Goal: Task Accomplishment & Management: Use online tool/utility

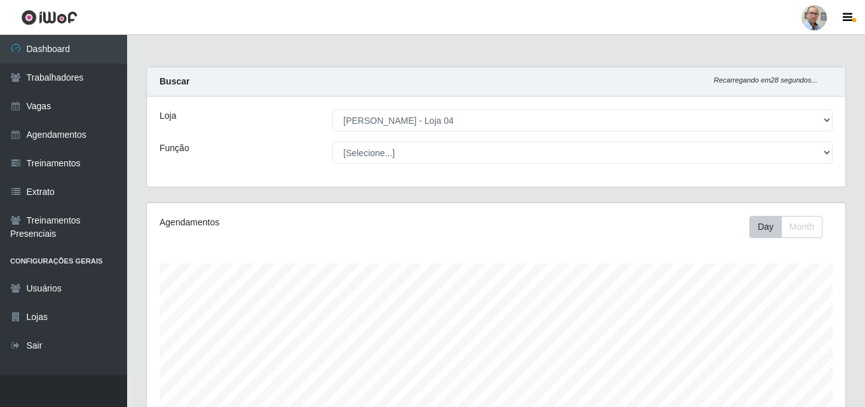
select select "251"
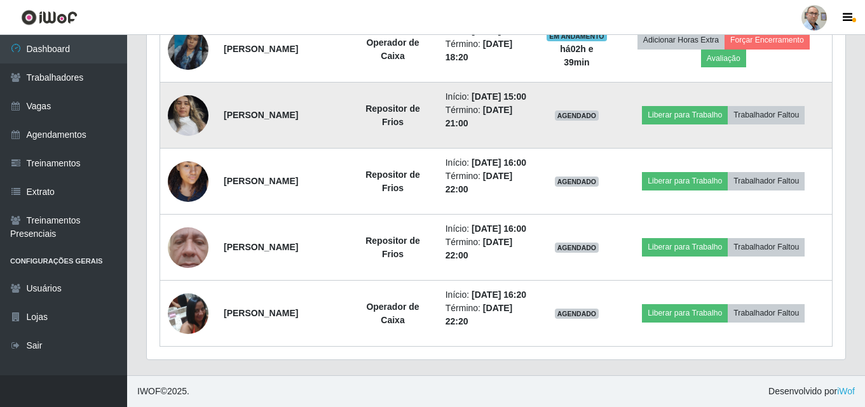
scroll to position [762, 0]
click at [696, 124] on button "Liberar para Trabalho" at bounding box center [685, 115] width 86 height 18
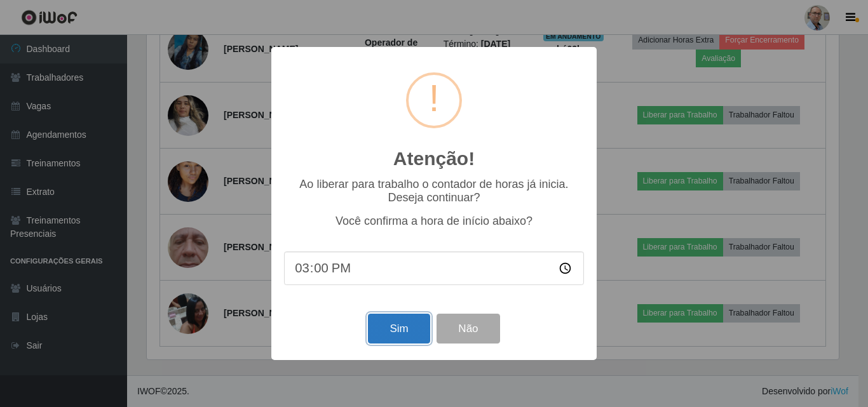
click at [381, 318] on button "Sim" at bounding box center [399, 329] width 62 height 30
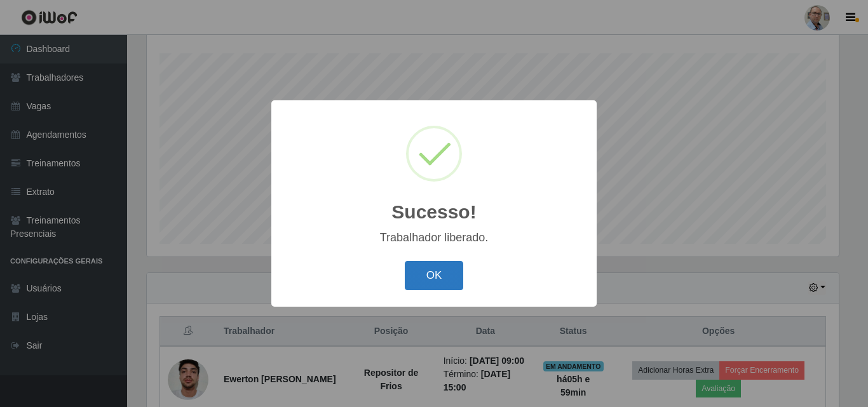
click at [426, 271] on button "OK" at bounding box center [434, 276] width 59 height 30
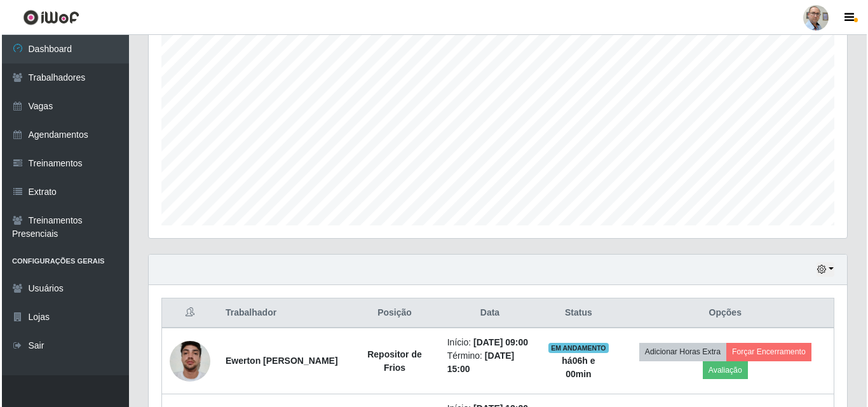
scroll to position [337, 0]
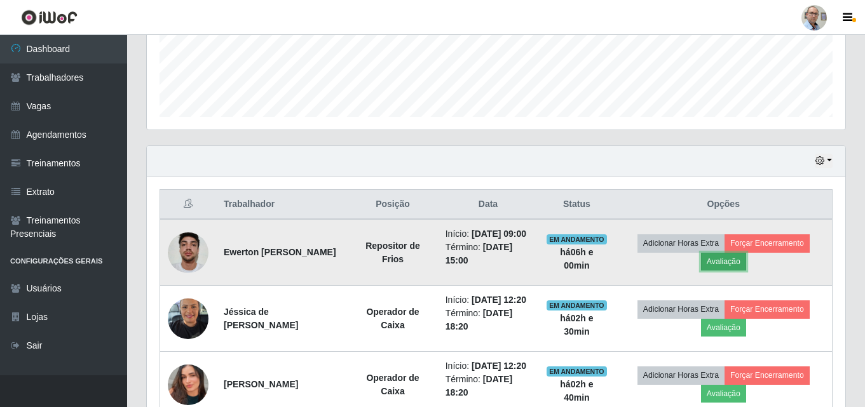
click at [746, 266] on button "Avaliação" at bounding box center [723, 262] width 45 height 18
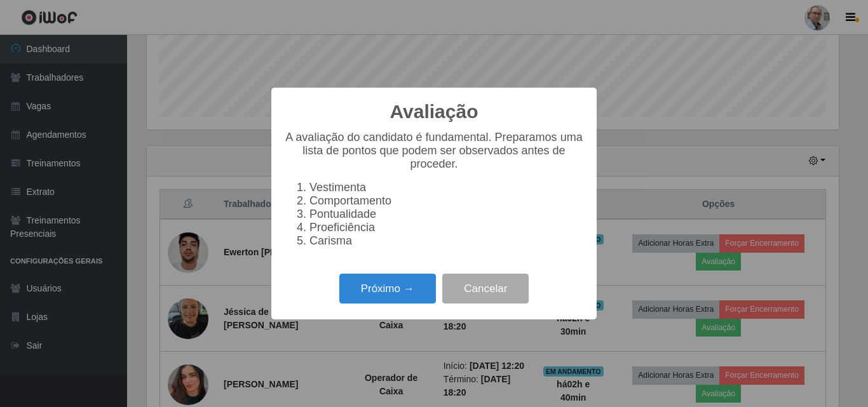
scroll to position [264, 692]
click at [391, 295] on button "Próximo →" at bounding box center [387, 289] width 97 height 30
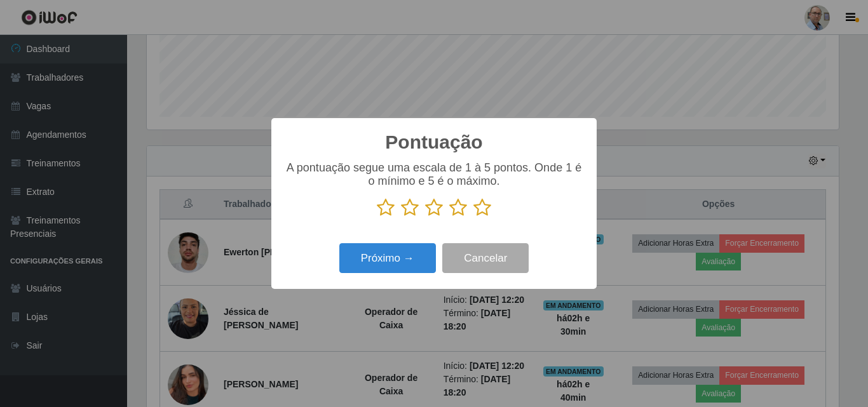
click at [486, 212] on icon at bounding box center [482, 207] width 18 height 19
click at [473, 217] on input "radio" at bounding box center [473, 217] width 0 height 0
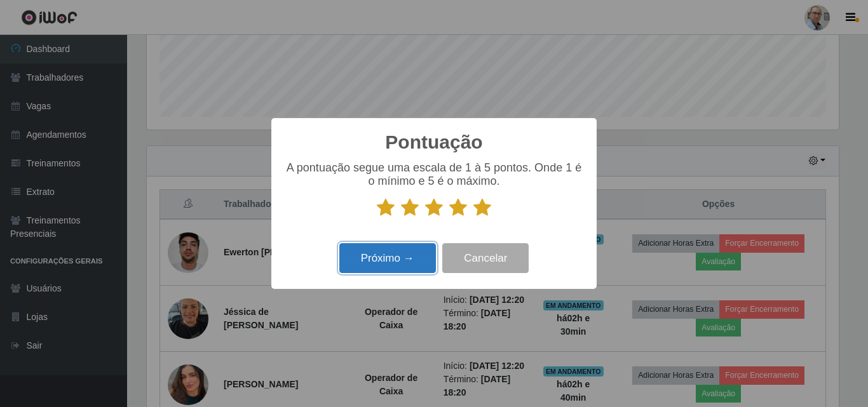
click at [358, 273] on button "Próximo →" at bounding box center [387, 258] width 97 height 30
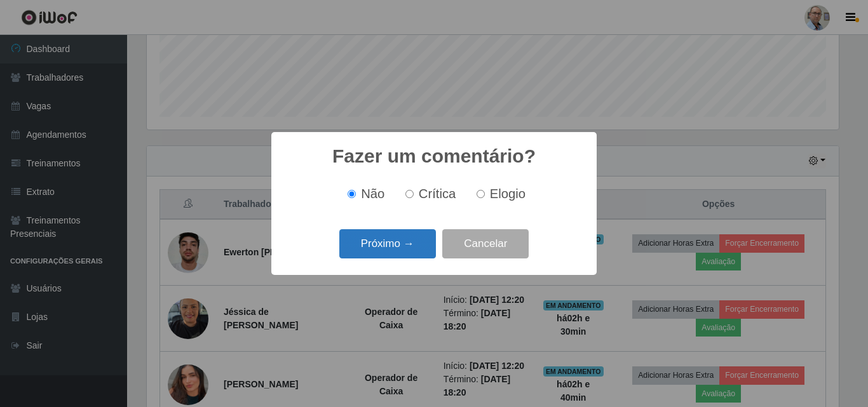
click at [387, 242] on button "Próximo →" at bounding box center [387, 244] width 97 height 30
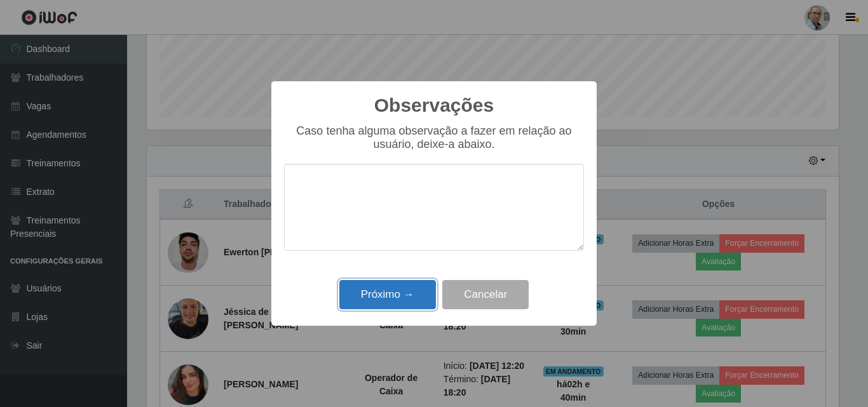
click at [379, 292] on button "Próximo →" at bounding box center [387, 295] width 97 height 30
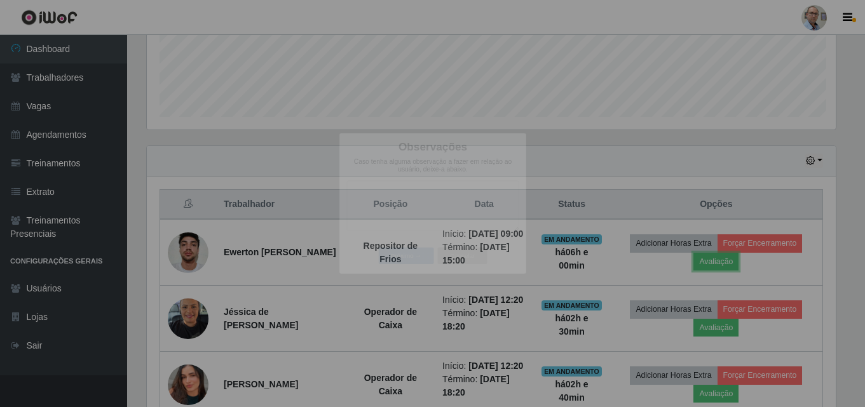
scroll to position [264, 698]
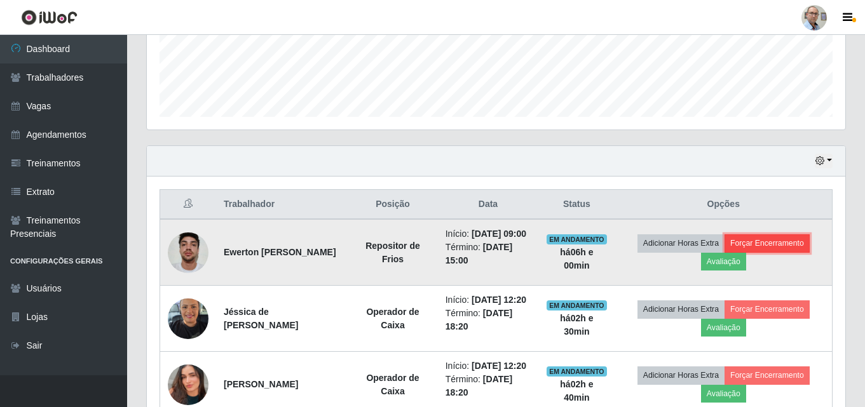
click at [790, 252] on button "Forçar Encerramento" at bounding box center [766, 243] width 85 height 18
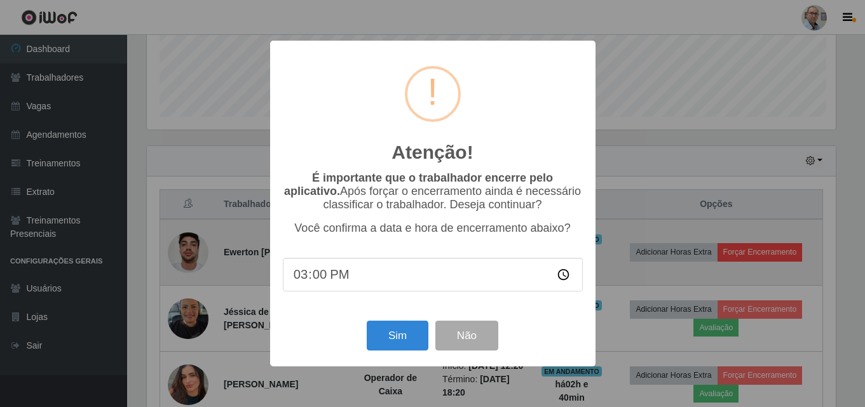
scroll to position [264, 692]
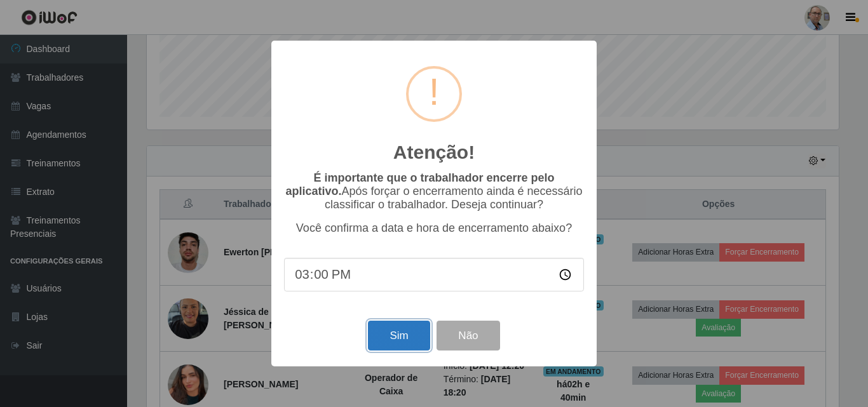
click at [391, 336] on button "Sim" at bounding box center [399, 336] width 62 height 30
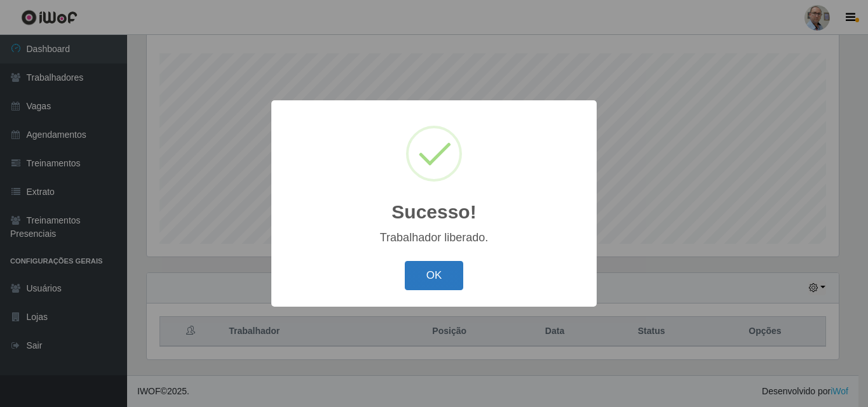
click at [427, 275] on button "OK" at bounding box center [434, 276] width 59 height 30
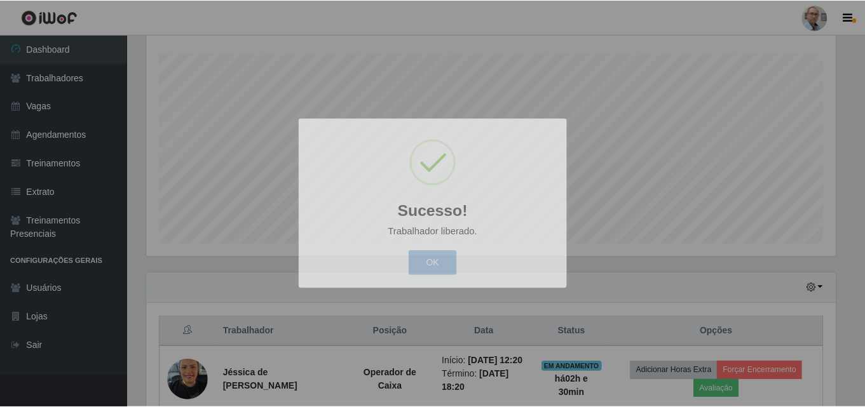
scroll to position [264, 698]
